Goal: Task Accomplishment & Management: Manage account settings

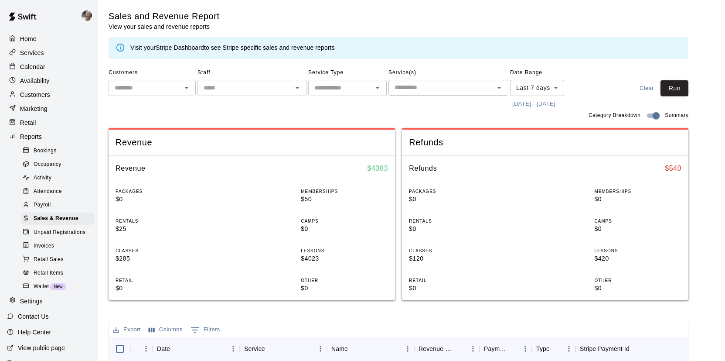
click at [188, 90] on icon "Open" at bounding box center [186, 87] width 10 height 10
click at [166, 111] on li "[PERSON_NAME]" at bounding box center [152, 106] width 87 height 14
type input "*********"
click at [559, 89] on body "Home Services Calendar Availability Customers Marketing Retail Reports Bookings…" at bounding box center [362, 314] width 725 height 629
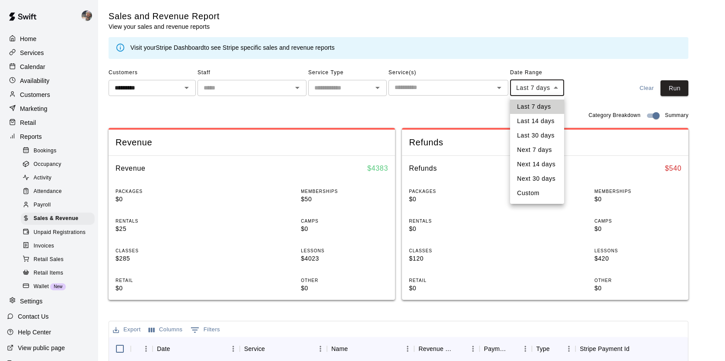
click at [552, 132] on li "Last 30 days" at bounding box center [537, 135] width 54 height 14
type input "*****"
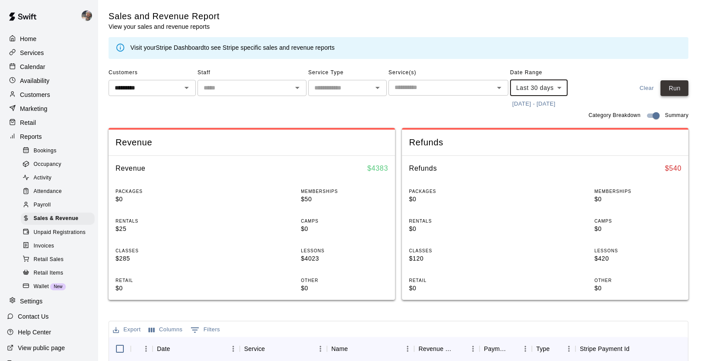
click at [679, 84] on button "Run" at bounding box center [675, 88] width 28 height 16
click at [551, 105] on button "9/9/2025 - 10/9/2025" at bounding box center [534, 104] width 48 height 14
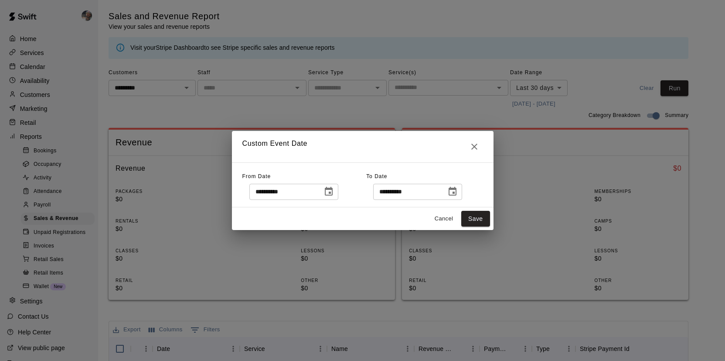
click at [329, 189] on icon "Choose date, selected date is Sep 9, 2025" at bounding box center [329, 191] width 8 height 9
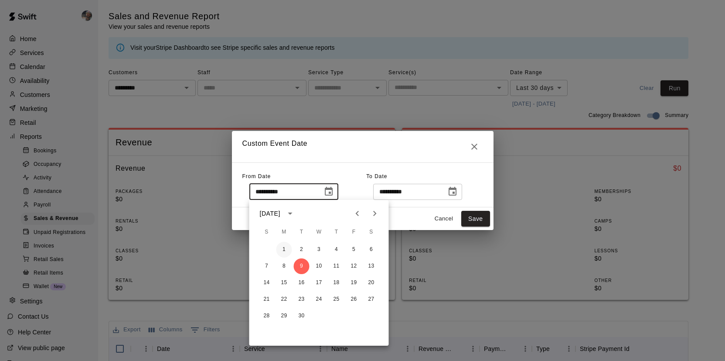
click at [285, 248] on button "1" at bounding box center [284, 250] width 16 height 16
type input "**********"
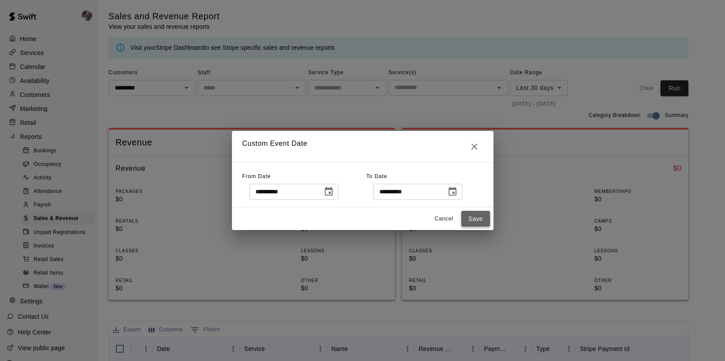
click at [479, 217] on button "Save" at bounding box center [475, 219] width 29 height 16
type input "******"
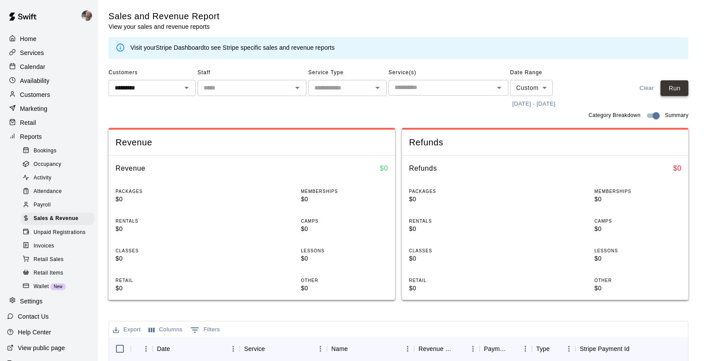
click at [680, 89] on button "Run" at bounding box center [675, 88] width 28 height 16
click at [154, 91] on input "text" at bounding box center [145, 87] width 68 height 11
click at [148, 106] on li "[PERSON_NAME]" at bounding box center [152, 106] width 87 height 14
type input "**********"
click at [669, 85] on button "Run" at bounding box center [675, 88] width 28 height 16
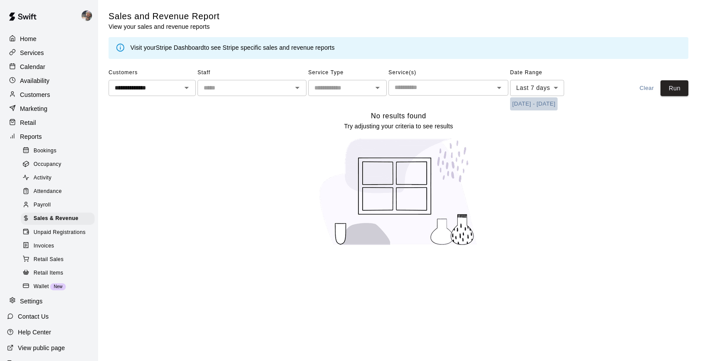
click at [534, 99] on button "[DATE] - [DATE]" at bounding box center [534, 104] width 48 height 14
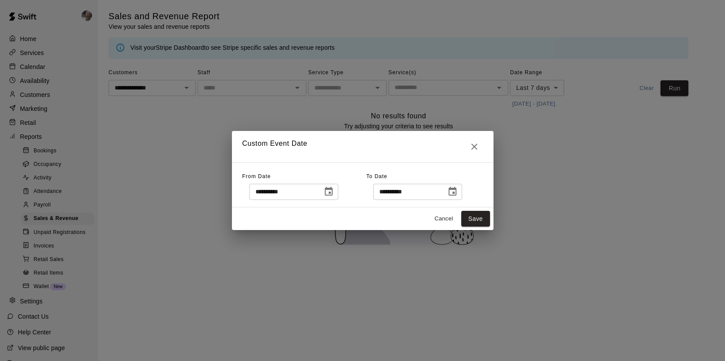
click at [334, 192] on icon "Choose date, selected date is Oct 2, 2025" at bounding box center [328, 191] width 10 height 10
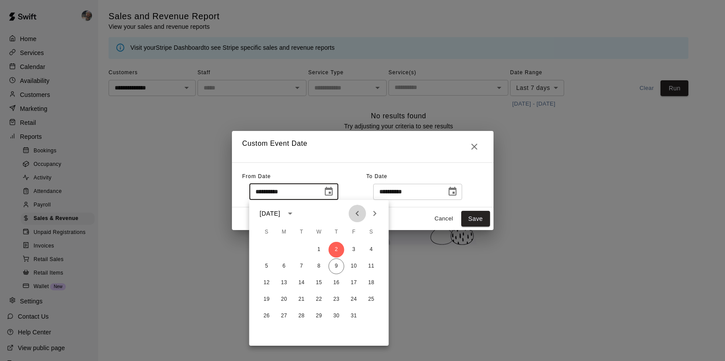
click at [358, 215] on icon "Previous month" at bounding box center [357, 213] width 3 height 5
click at [280, 248] on button "1" at bounding box center [284, 250] width 16 height 16
type input "**********"
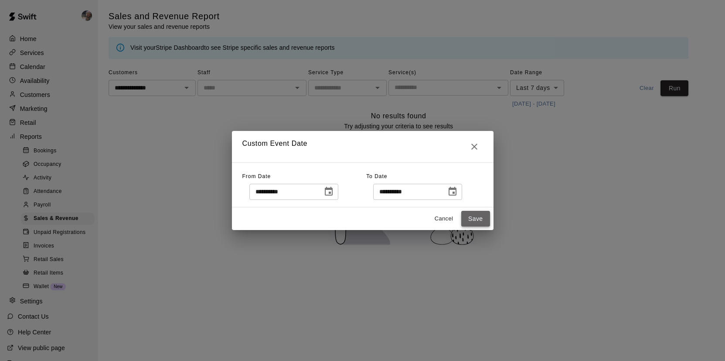
click at [480, 215] on button "Save" at bounding box center [475, 219] width 29 height 16
type input "******"
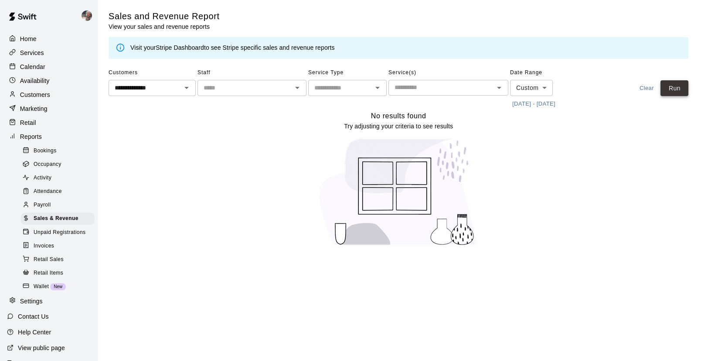
click at [665, 84] on button "Run" at bounding box center [675, 88] width 28 height 16
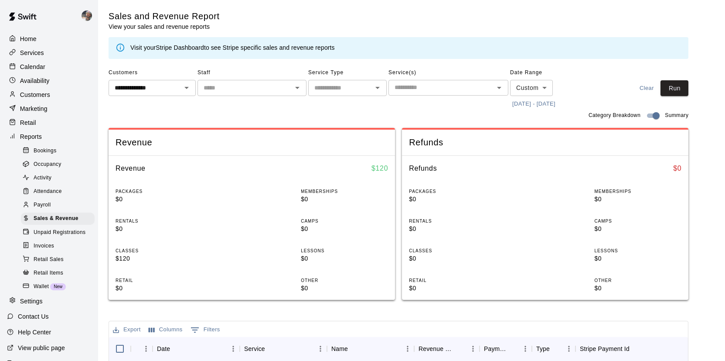
click at [61, 92] on div "Customers" at bounding box center [49, 94] width 84 height 13
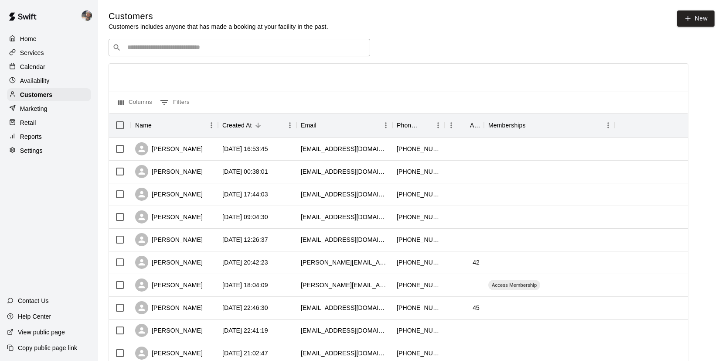
click at [208, 56] on div "​ ​" at bounding box center [240, 47] width 262 height 17
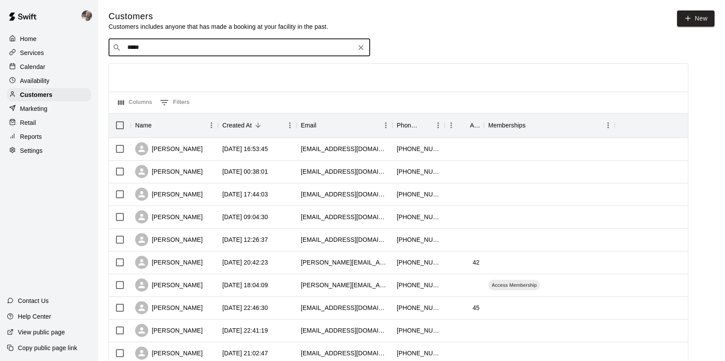
type input "******"
click at [266, 73] on div "[PERSON_NAME] Access Membership [EMAIL_ADDRESS][DOMAIN_NAME]" at bounding box center [248, 70] width 230 height 19
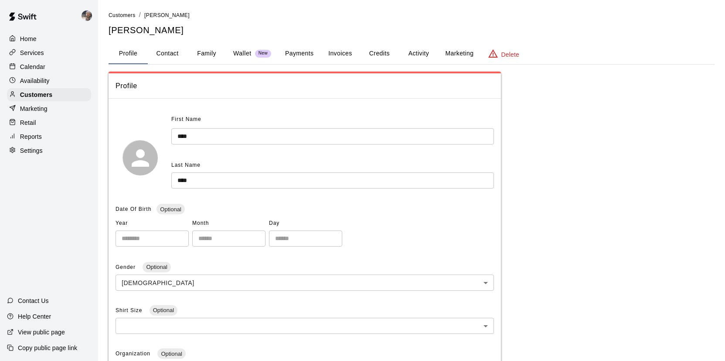
click at [287, 56] on button "Payments" at bounding box center [299, 53] width 42 height 21
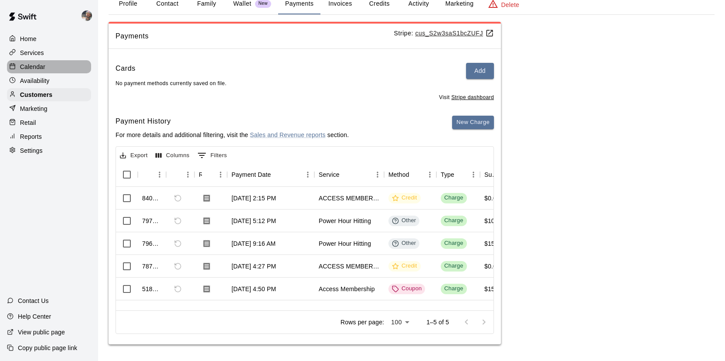
click at [60, 68] on div "Calendar" at bounding box center [49, 66] width 84 height 13
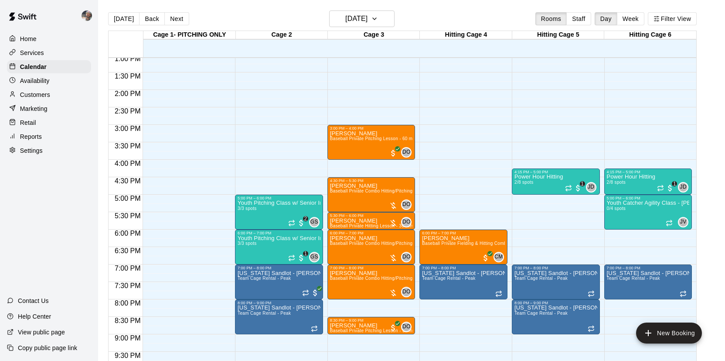
scroll to position [481, 0]
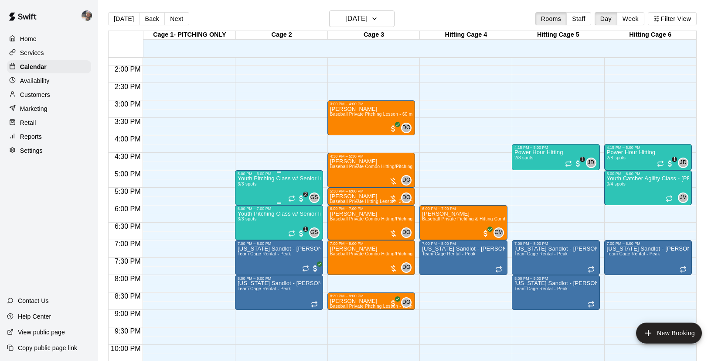
click at [262, 186] on div "Youth Pitching Class w/ Senior Instructor 3/3 spots" at bounding box center [279, 356] width 83 height 361
click at [249, 208] on img "edit" at bounding box center [247, 206] width 10 height 10
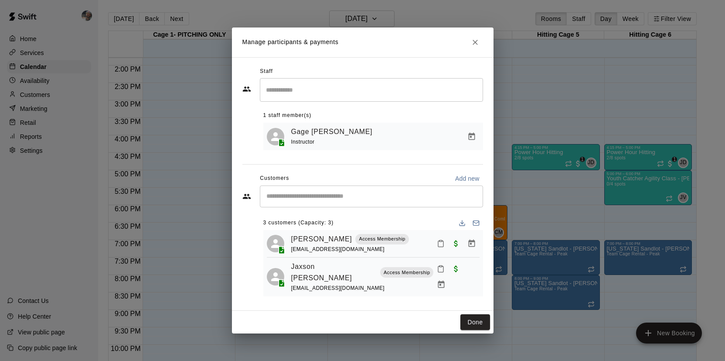
scroll to position [21, 0]
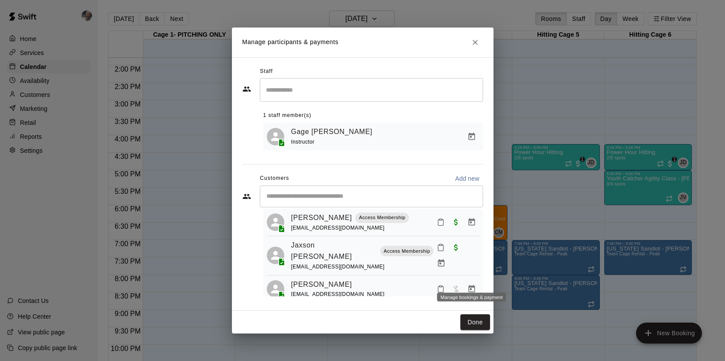
click at [477, 281] on button "Manage bookings & payment" at bounding box center [472, 289] width 16 height 16
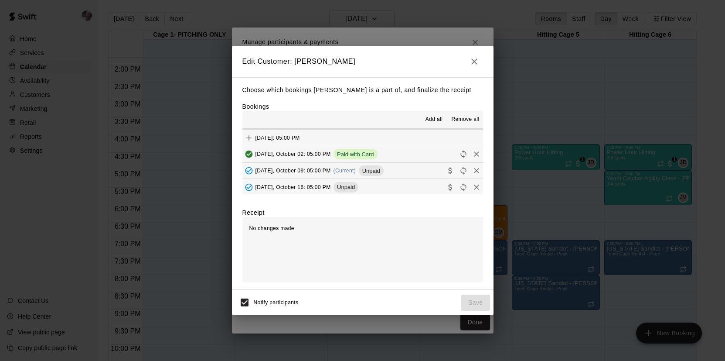
scroll to position [82, 0]
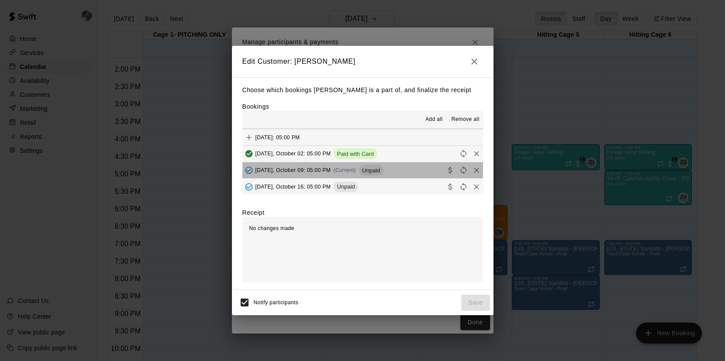
click at [416, 168] on button "[DATE], October 09: 05:00 PM (Current) Unpaid" at bounding box center [362, 170] width 241 height 16
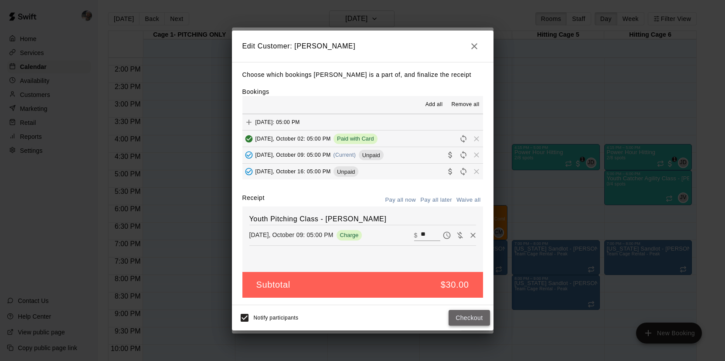
click at [470, 320] on button "Checkout" at bounding box center [469, 318] width 41 height 16
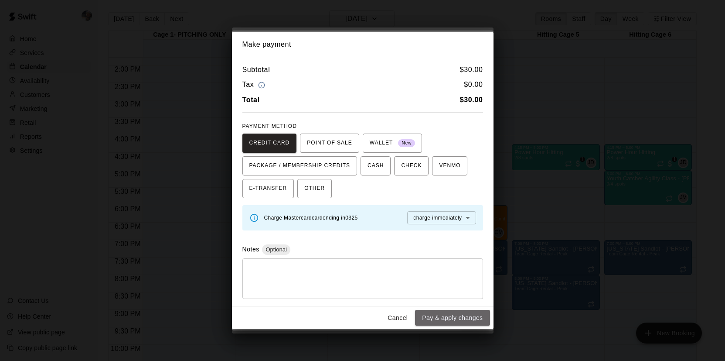
click at [470, 320] on button "Pay & apply changes" at bounding box center [452, 318] width 75 height 16
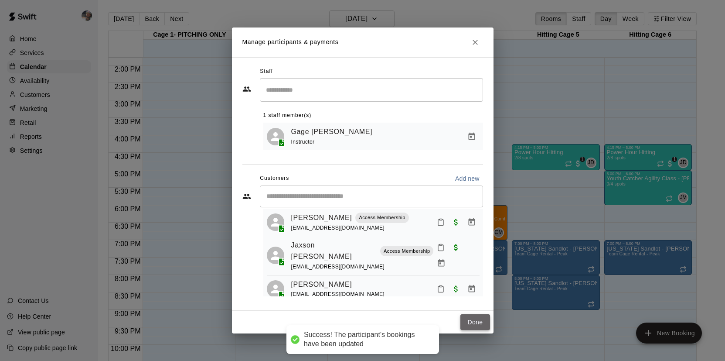
click at [484, 320] on button "Done" at bounding box center [474, 322] width 29 height 16
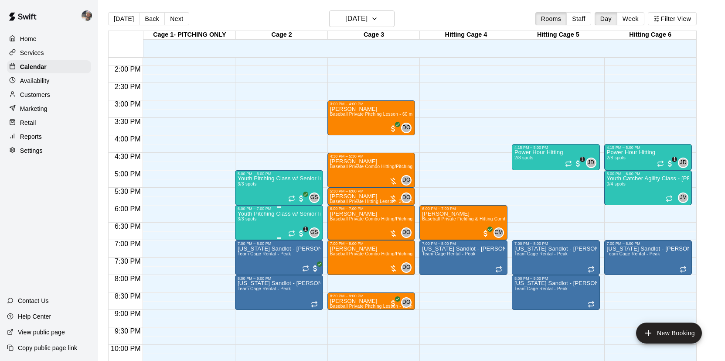
click at [247, 234] on button "edit" at bounding box center [246, 240] width 17 height 17
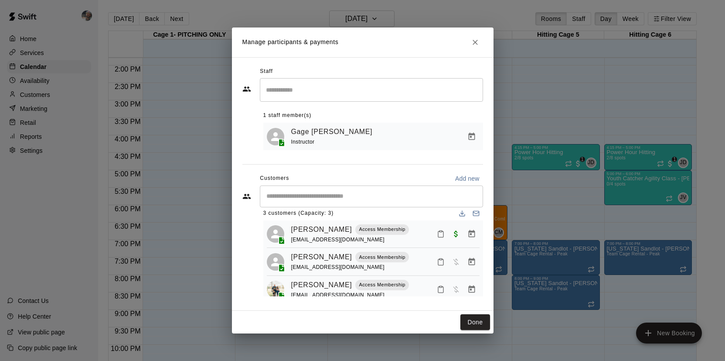
scroll to position [21, 0]
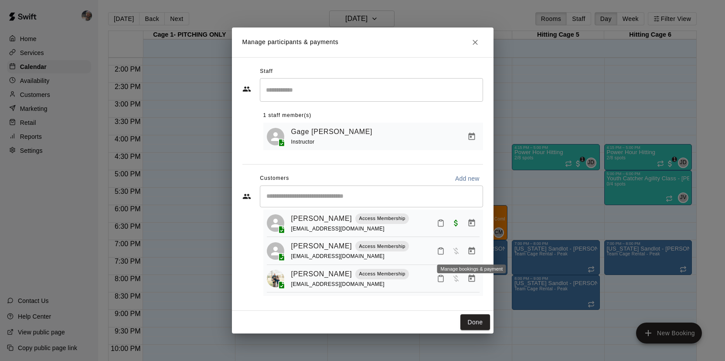
click at [469, 249] on icon "Manage bookings & payment" at bounding box center [471, 249] width 7 height 7
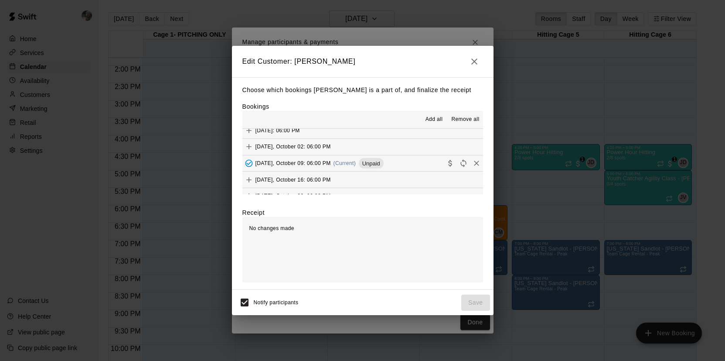
scroll to position [89, 0]
click at [412, 160] on button "[DATE], October 09: 06:00 PM (Current) Unpaid" at bounding box center [362, 162] width 241 height 16
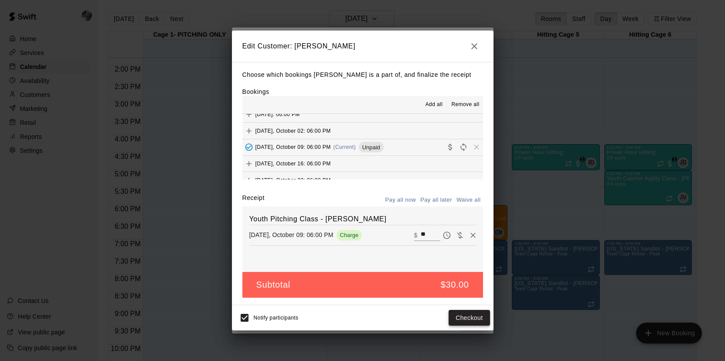
click at [478, 317] on button "Checkout" at bounding box center [469, 318] width 41 height 16
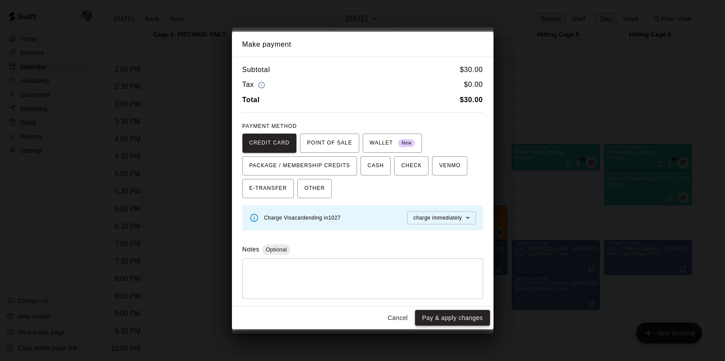
click at [446, 315] on button "Pay & apply changes" at bounding box center [452, 318] width 75 height 16
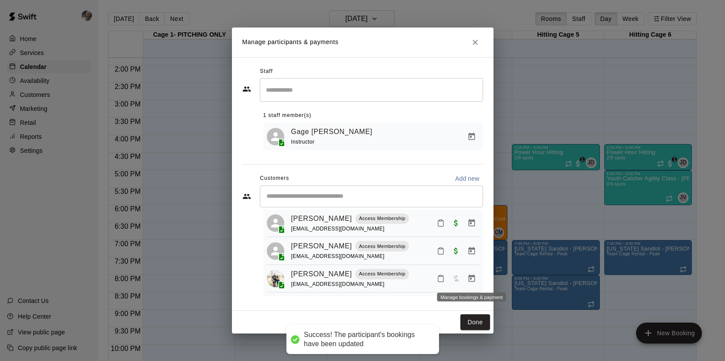
click at [472, 278] on icon "Manage bookings & payment" at bounding box center [471, 278] width 9 height 9
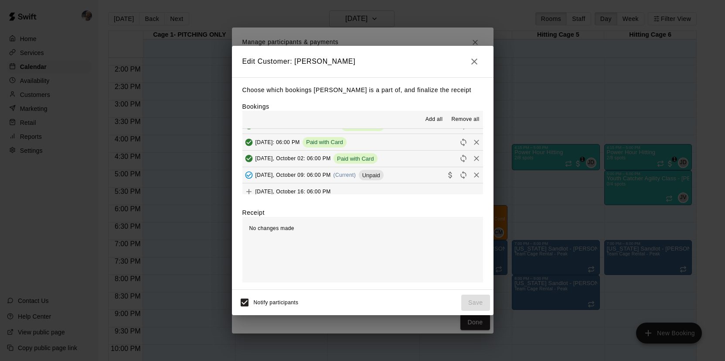
scroll to position [85, 0]
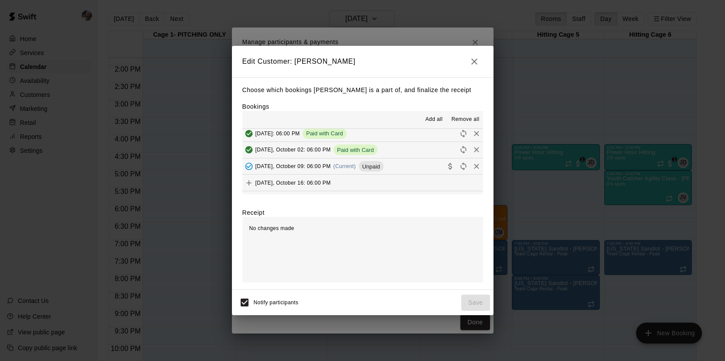
click at [408, 167] on button "[DATE], October 09: 06:00 PM (Current) Unpaid" at bounding box center [362, 166] width 241 height 16
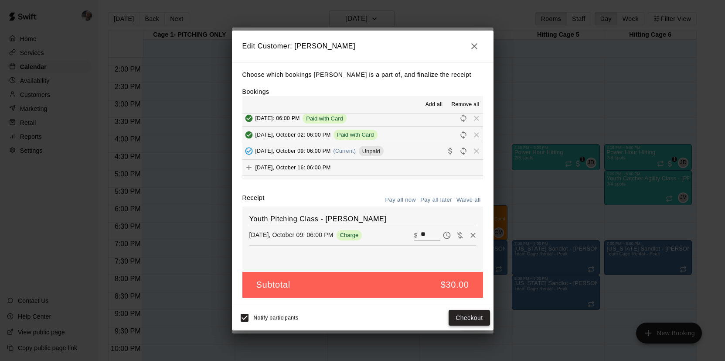
click at [471, 317] on button "Checkout" at bounding box center [469, 318] width 41 height 16
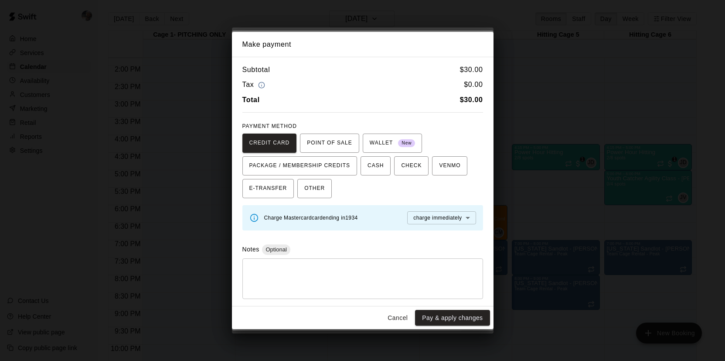
click at [471, 317] on button "Pay & apply changes" at bounding box center [452, 318] width 75 height 16
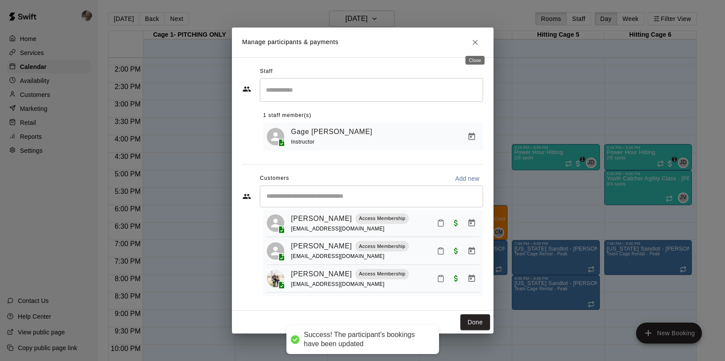
click at [477, 36] on button "Close" at bounding box center [475, 42] width 16 height 16
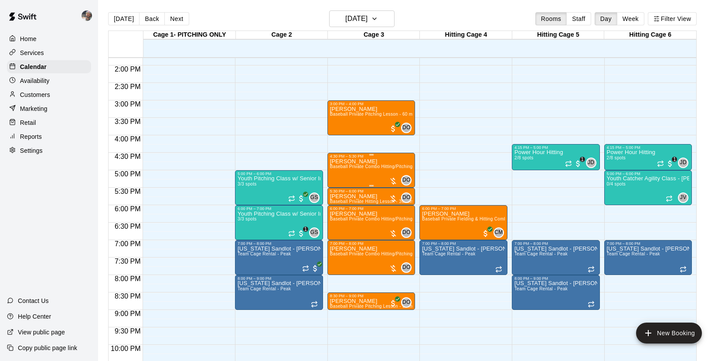
click at [352, 172] on div "[PERSON_NAME] Baseball Private Combo Hitting/Pitching Lesson - 60 minutes" at bounding box center [371, 338] width 83 height 361
click at [341, 186] on img "edit" at bounding box center [339, 188] width 10 height 10
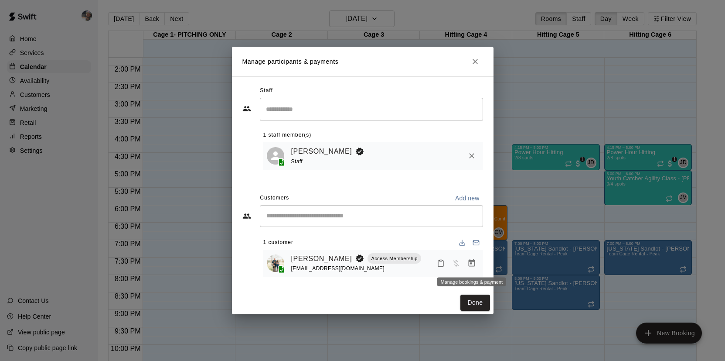
click at [473, 266] on icon "Manage bookings & payment" at bounding box center [471, 263] width 9 height 9
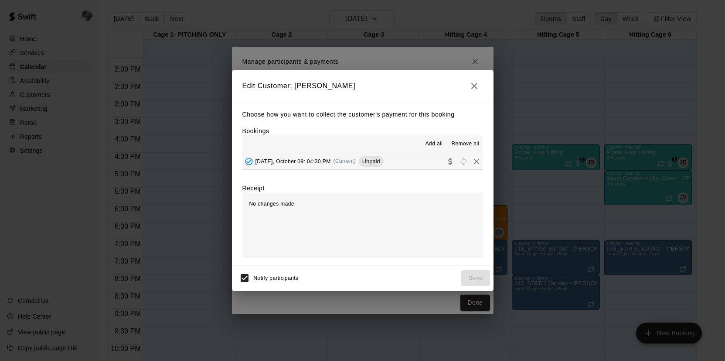
click at [408, 166] on button "[DATE], October 09: 04:30 PM (Current) Unpaid" at bounding box center [362, 161] width 241 height 16
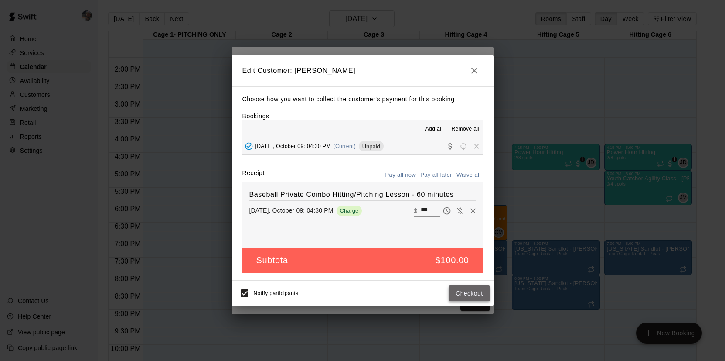
click at [464, 288] on button "Checkout" at bounding box center [469, 293] width 41 height 16
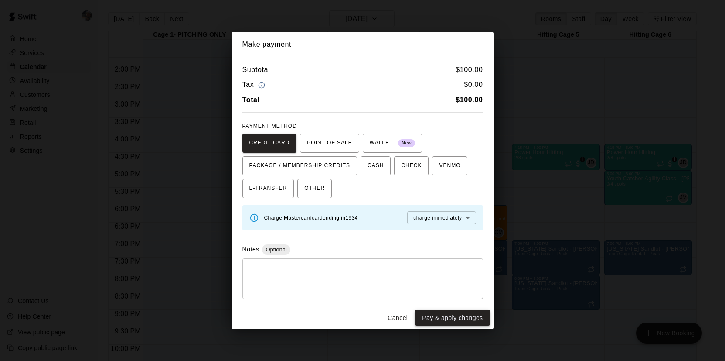
click at [446, 314] on button "Pay & apply changes" at bounding box center [452, 318] width 75 height 16
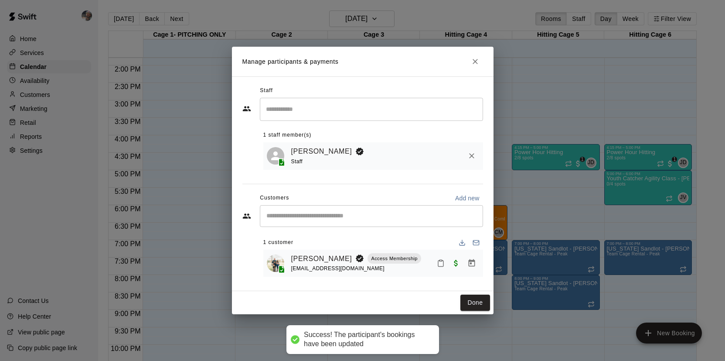
click at [477, 61] on icon "Close" at bounding box center [475, 61] width 9 height 9
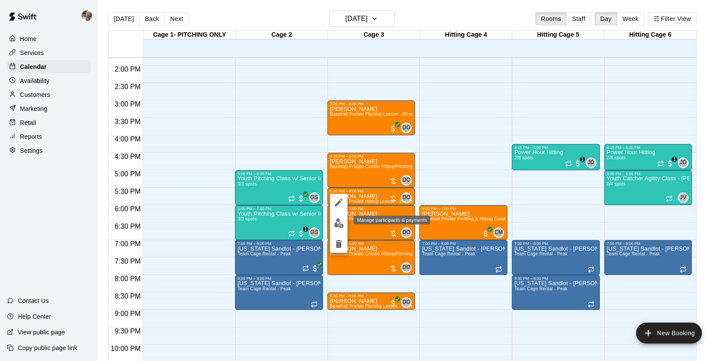
click at [339, 217] on button "edit" at bounding box center [338, 223] width 17 height 17
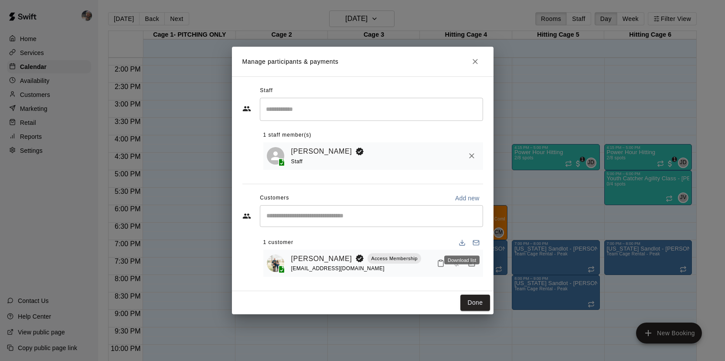
click at [470, 261] on div "Download list" at bounding box center [461, 259] width 35 height 9
click at [472, 263] on icon "Manage bookings & payment" at bounding box center [471, 263] width 9 height 9
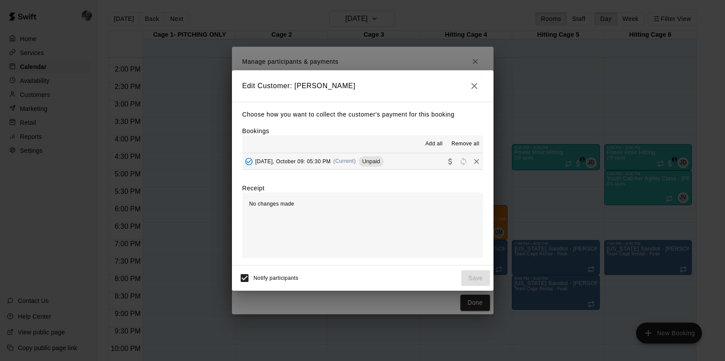
click at [411, 164] on button "[DATE], October 09: 05:30 PM (Current) Unpaid" at bounding box center [362, 161] width 241 height 16
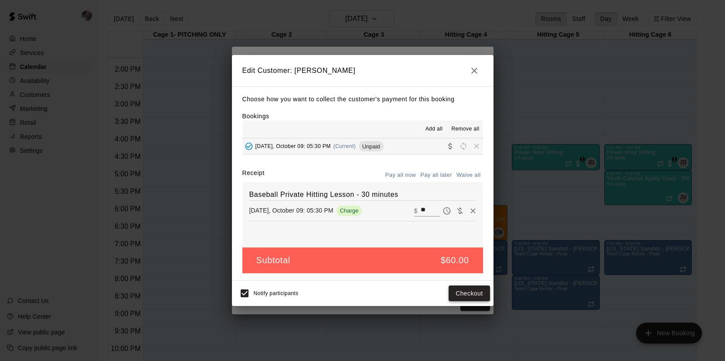
click at [470, 289] on button "Checkout" at bounding box center [469, 293] width 41 height 16
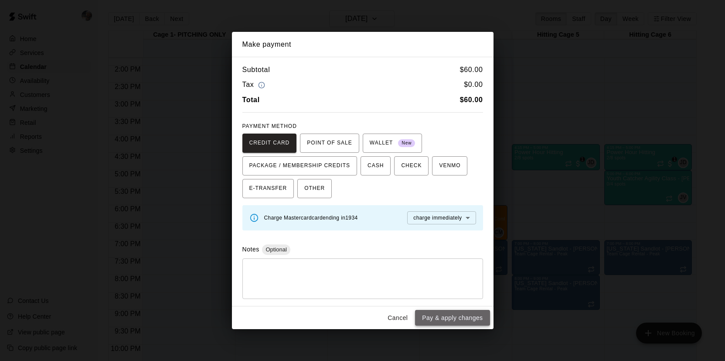
click at [457, 313] on button "Pay & apply changes" at bounding box center [452, 318] width 75 height 16
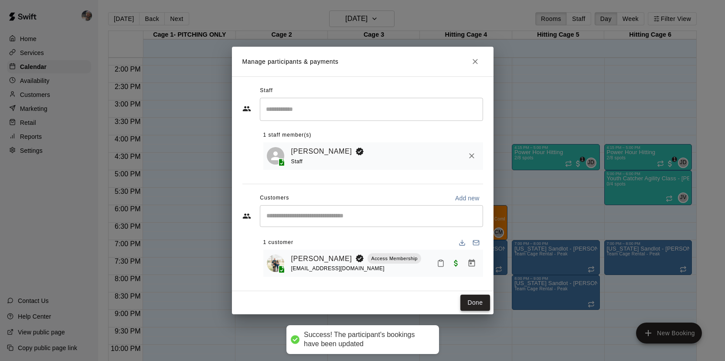
click at [473, 301] on button "Done" at bounding box center [474, 302] width 29 height 16
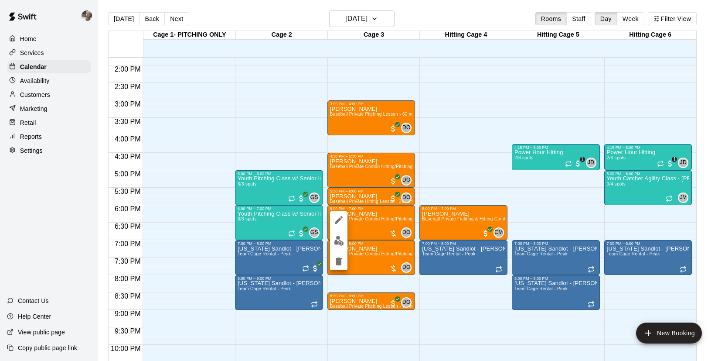
click at [341, 236] on img "edit" at bounding box center [339, 240] width 10 height 10
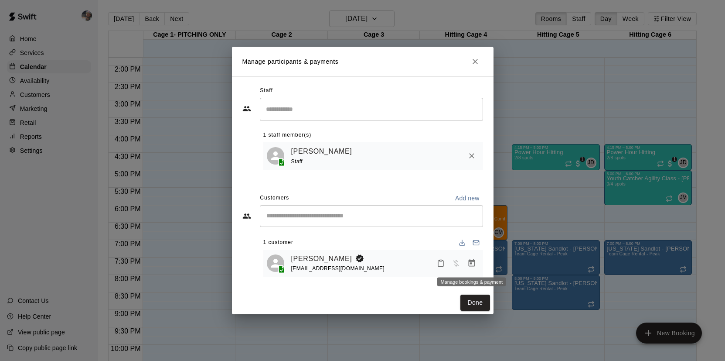
click at [468, 262] on icon "Manage bookings & payment" at bounding box center [471, 263] width 9 height 9
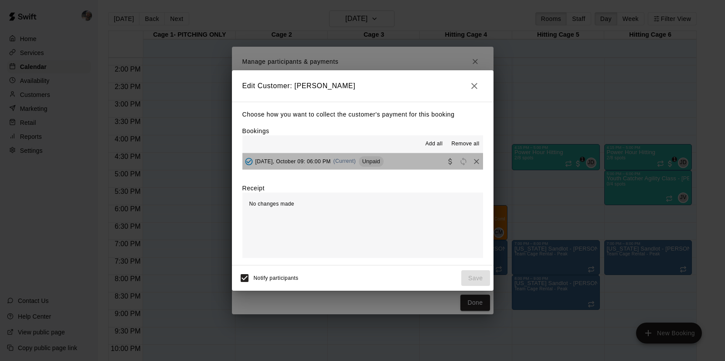
click at [412, 162] on button "[DATE], October 09: 06:00 PM (Current) Unpaid" at bounding box center [362, 161] width 241 height 16
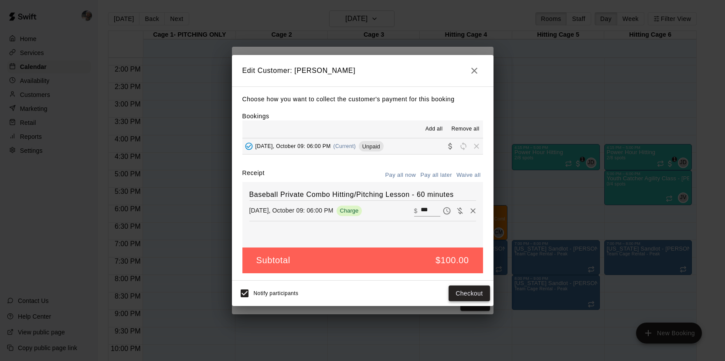
click at [465, 290] on button "Checkout" at bounding box center [469, 293] width 41 height 16
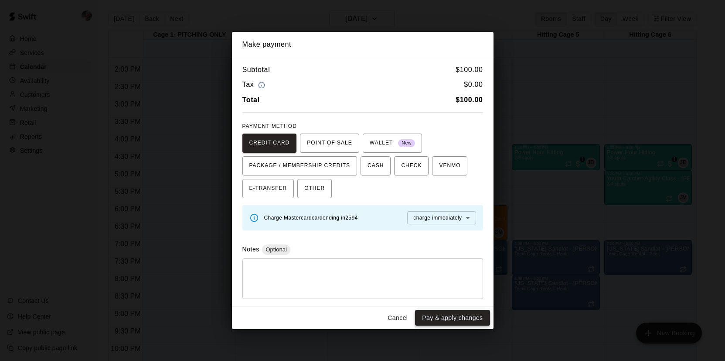
click at [443, 315] on button "Pay & apply changes" at bounding box center [452, 318] width 75 height 16
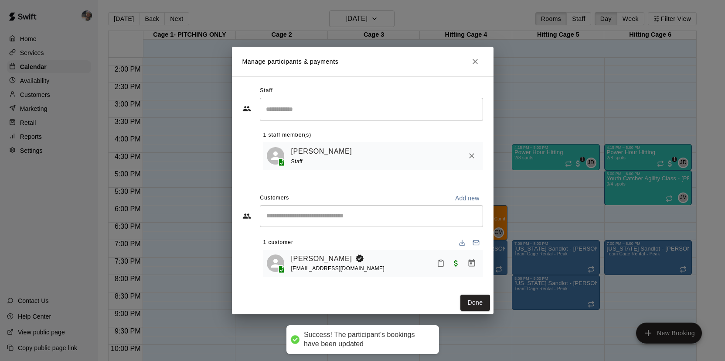
click at [478, 61] on icon "Close" at bounding box center [475, 61] width 9 height 9
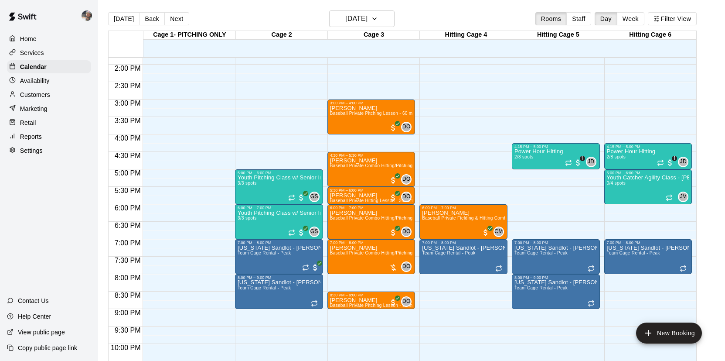
scroll to position [482, 0]
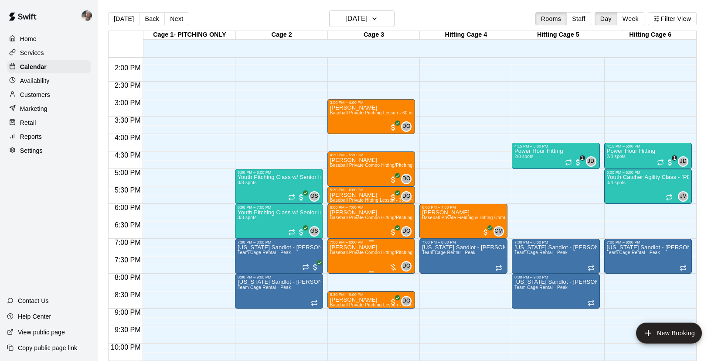
click at [337, 272] on img "edit" at bounding box center [339, 274] width 10 height 10
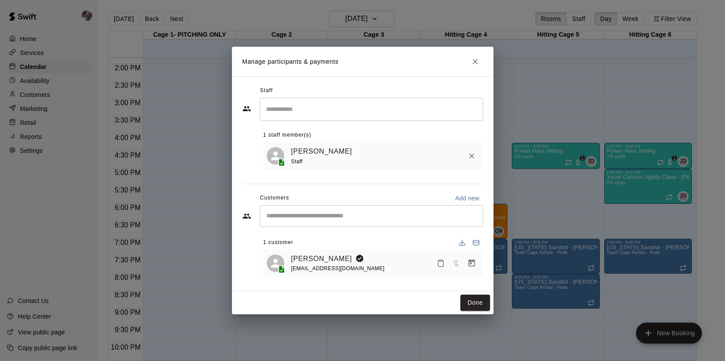
click at [472, 266] on icon "Manage bookings & payment" at bounding box center [471, 263] width 9 height 9
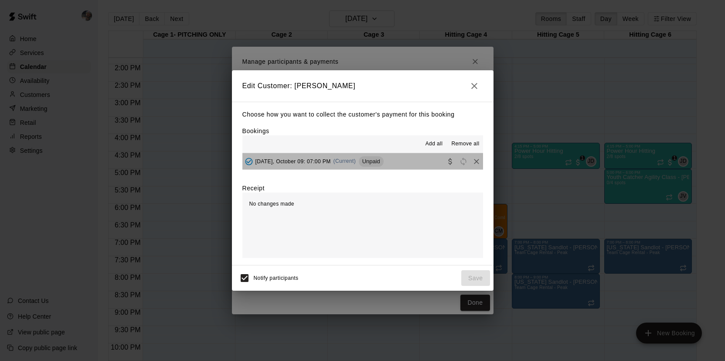
click at [418, 164] on button "Thursday, October 09: 07:00 PM (Current) Unpaid" at bounding box center [362, 161] width 241 height 16
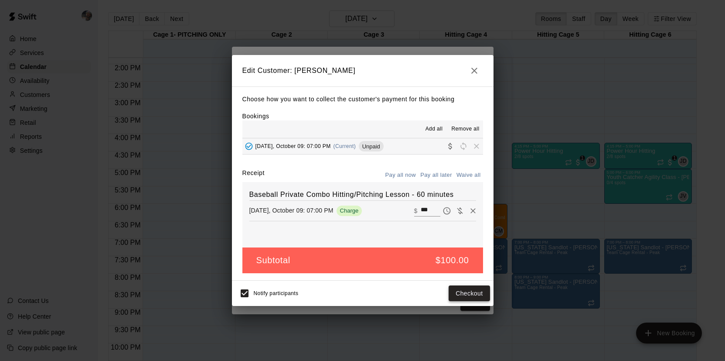
click at [468, 293] on button "Checkout" at bounding box center [469, 293] width 41 height 16
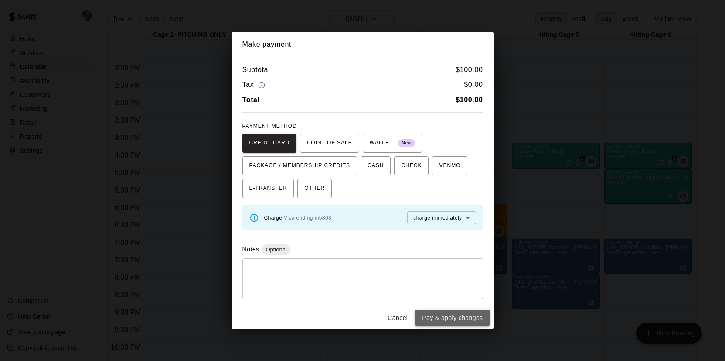
click at [462, 319] on button "Pay & apply changes" at bounding box center [452, 318] width 75 height 16
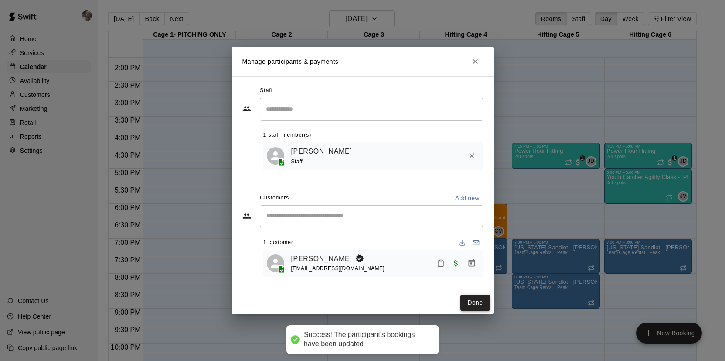
click at [472, 300] on button "Done" at bounding box center [474, 302] width 29 height 16
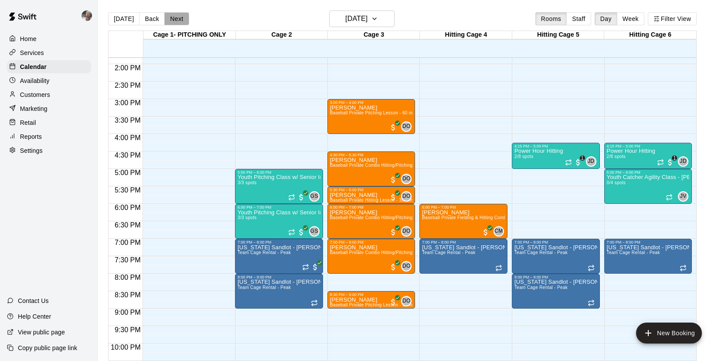
click at [174, 24] on button "Next" at bounding box center [176, 18] width 24 height 13
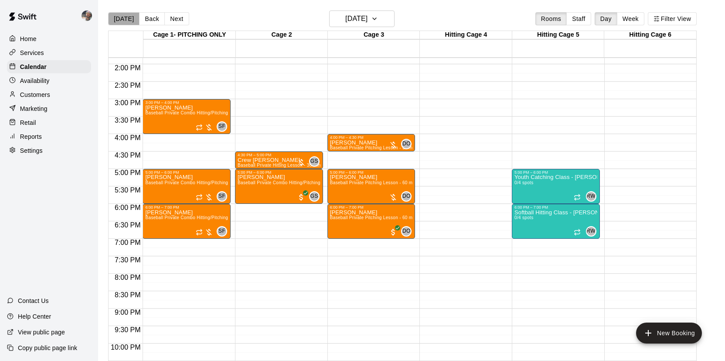
click at [128, 17] on button "[DATE]" at bounding box center [123, 18] width 31 height 13
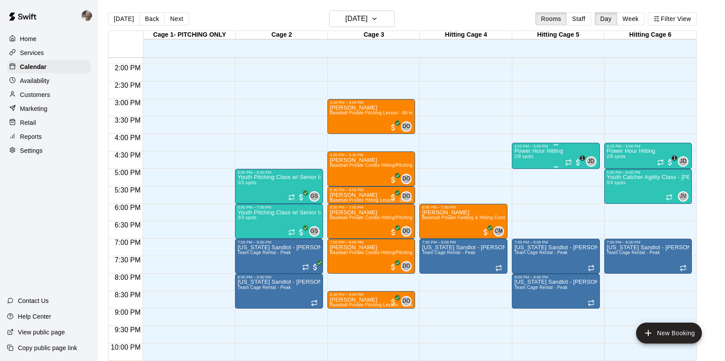
click at [539, 164] on div "Power Hour Hitting 2/8 spots" at bounding box center [538, 328] width 49 height 361
click at [520, 188] on div at bounding box center [522, 178] width 17 height 59
click at [524, 181] on img "edit" at bounding box center [523, 179] width 10 height 10
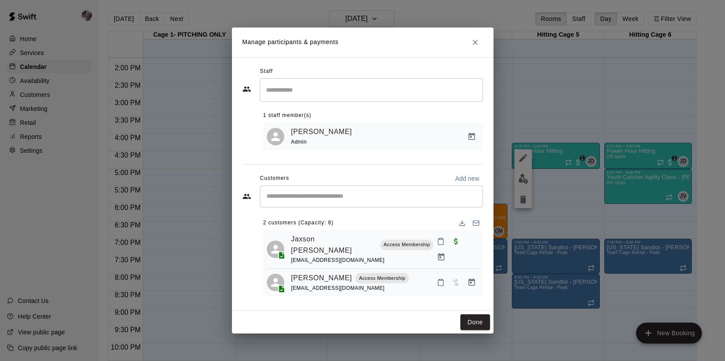
click at [475, 278] on icon "Manage bookings & payment" at bounding box center [471, 282] width 9 height 9
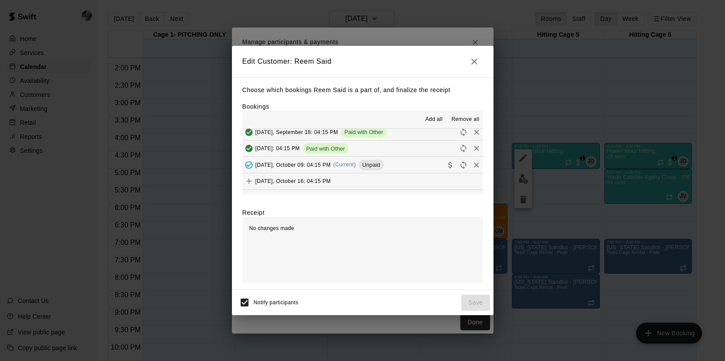
scroll to position [63, 0]
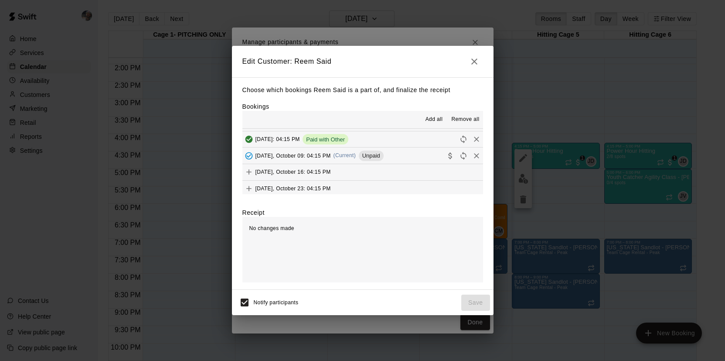
click at [409, 157] on button "Thursday, October 09: 04:15 PM (Current) Unpaid" at bounding box center [362, 155] width 241 height 16
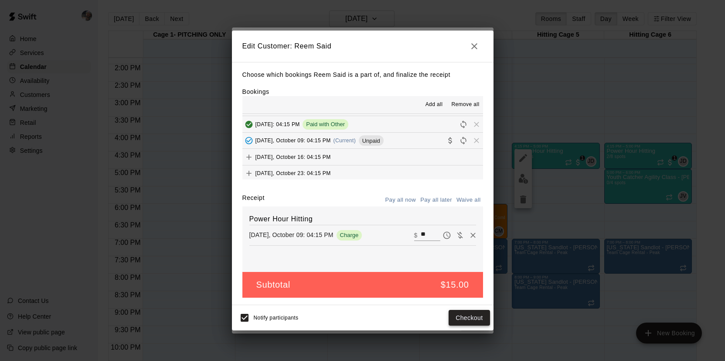
click at [470, 315] on button "Checkout" at bounding box center [469, 318] width 41 height 16
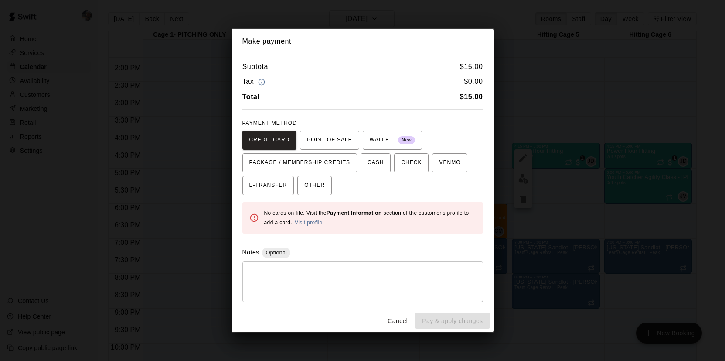
click at [397, 315] on button "Cancel" at bounding box center [398, 321] width 28 height 16
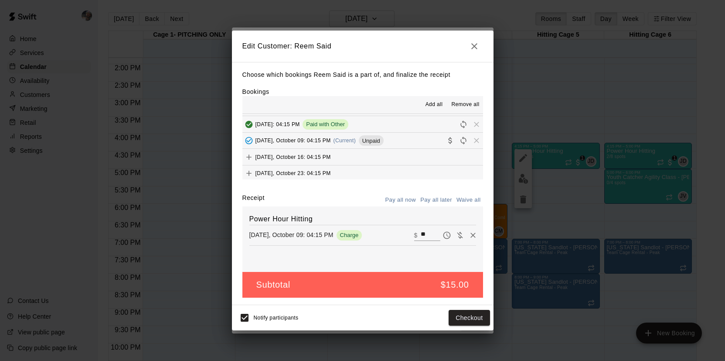
click at [477, 47] on icon "button" at bounding box center [474, 46] width 10 height 10
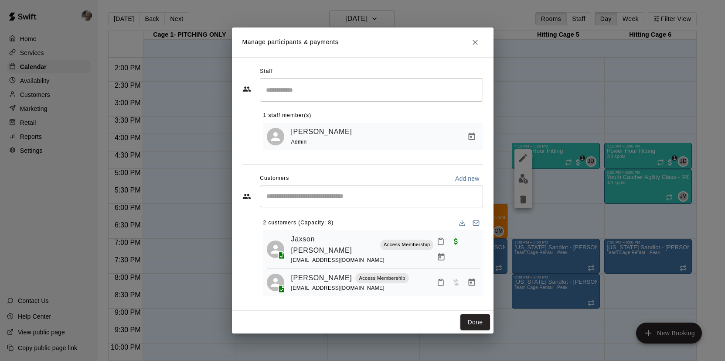
click at [478, 44] on icon "Close" at bounding box center [475, 42] width 9 height 9
